Goal: Navigation & Orientation: Understand site structure

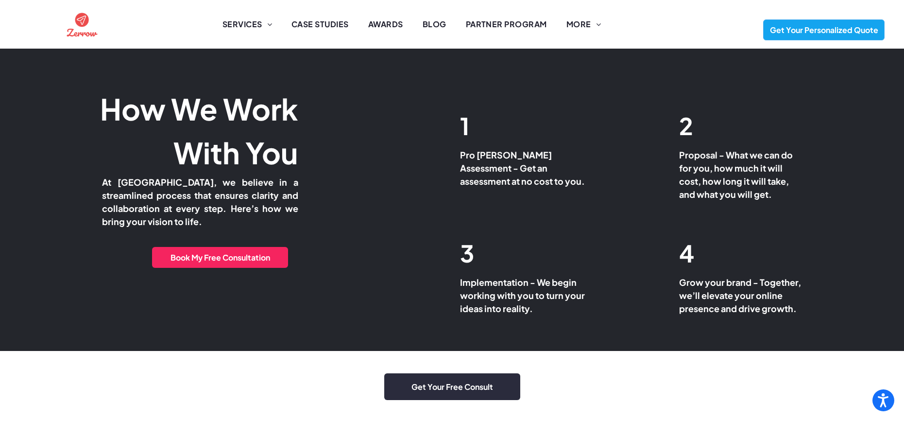
scroll to position [3609, 0]
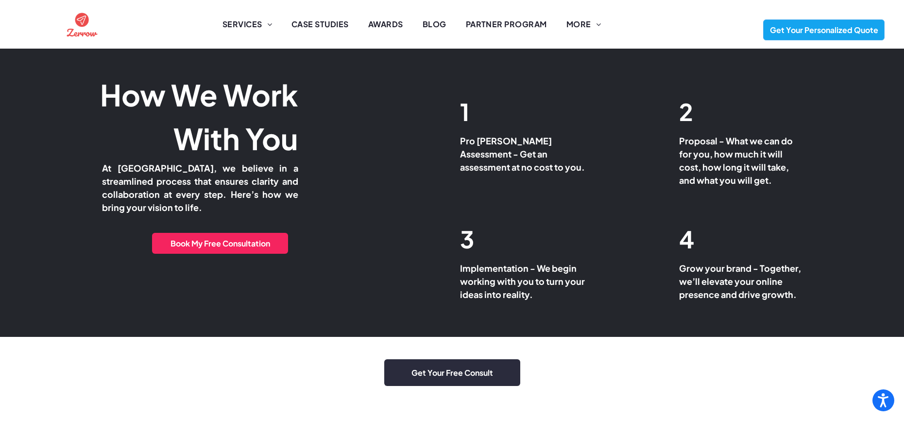
click at [83, 21] on img at bounding box center [82, 24] width 34 height 34
